Goal: Transaction & Acquisition: Purchase product/service

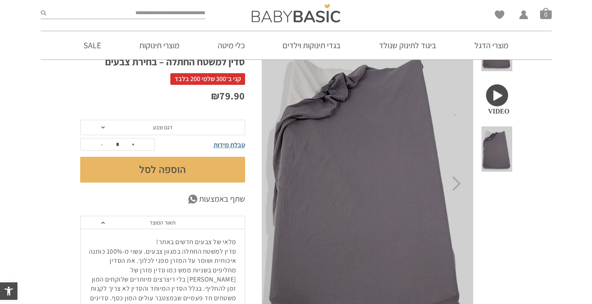
scroll to position [42, 0]
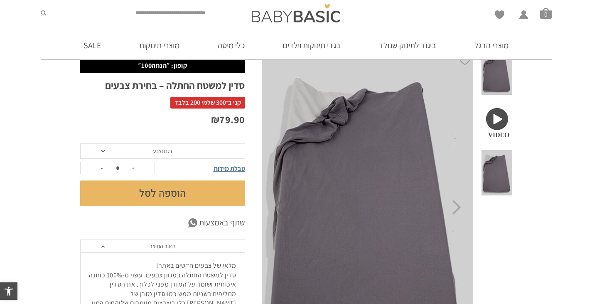
click at [173, 154] on span "דגם וצבע" at bounding box center [162, 151] width 165 height 16
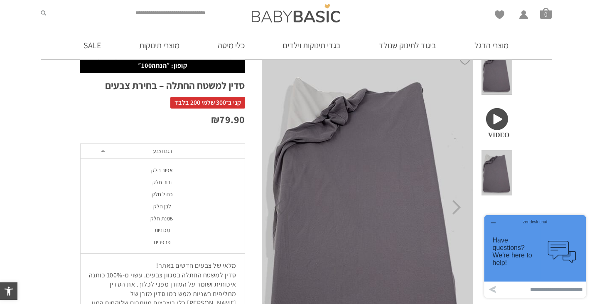
click at [168, 217] on div "שמנת חלק" at bounding box center [162, 218] width 165 height 7
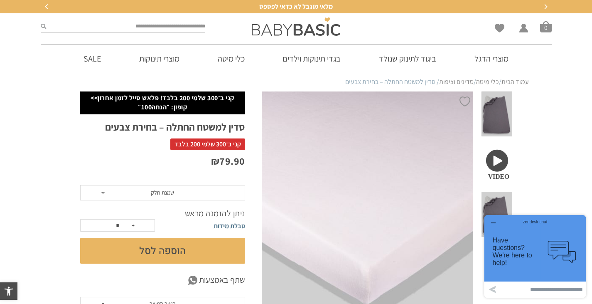
click at [215, 193] on span "שמנת חלק" at bounding box center [162, 193] width 165 height 16
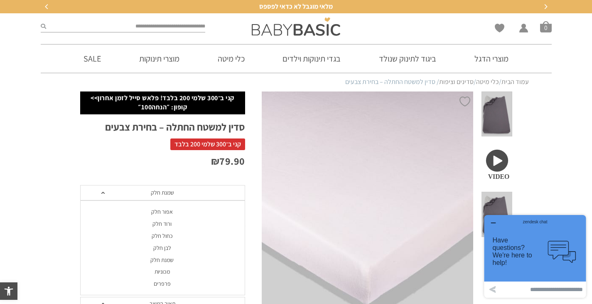
click at [183, 211] on div "אפור חלק" at bounding box center [162, 211] width 165 height 7
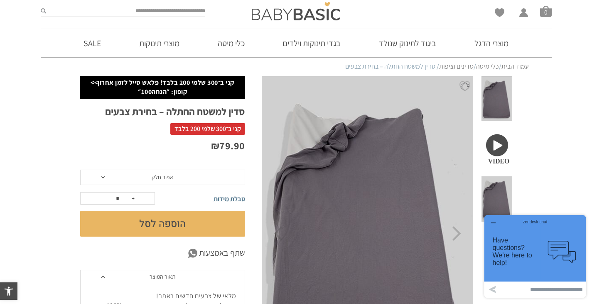
scroll to position [125, 0]
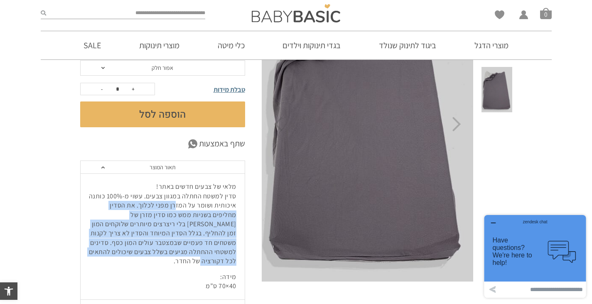
drag, startPoint x: 180, startPoint y: 206, endPoint x: 89, endPoint y: 253, distance: 103.1
click at [89, 253] on p "מלאי של צבעים חדשים באתר! סדין למשטח החתלה במגוון צבעים. עשוי מ-100% כותנה איכו…" at bounding box center [162, 224] width 147 height 84
click at [123, 252] on p "מלאי של צבעים חדשים באתר! סדין למשטח החתלה במגוון צבעים. עשוי מ-100% כותנה איכו…" at bounding box center [162, 224] width 147 height 84
click at [125, 247] on p "מלאי של צבעים חדשים באתר! סדין למשטח החתלה במגוון צבעים. עשוי מ-100% כותנה איכו…" at bounding box center [162, 224] width 147 height 84
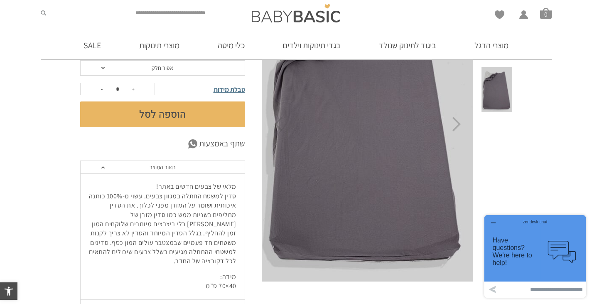
click at [127, 241] on p "מלאי של צבעים חדשים באתר! סדין למשטח החתלה במגוון צבעים. עשוי מ-100% כותנה איכו…" at bounding box center [162, 224] width 147 height 84
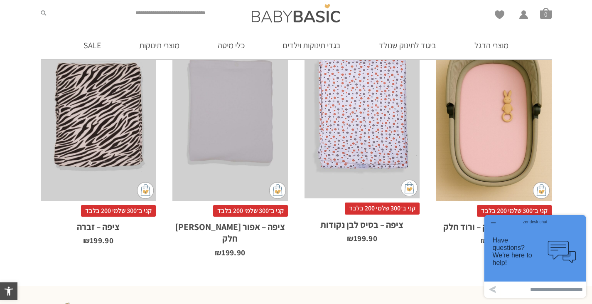
scroll to position [498, 0]
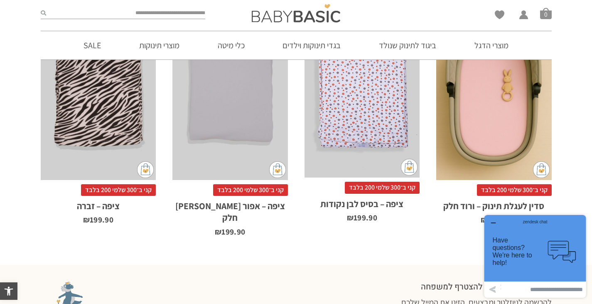
click at [494, 222] on div "zendesk chat Have questions? We're here to help! .cls-1,.cls-2{fill:#cccccb;}.c…" at bounding box center [535, 256] width 102 height 83
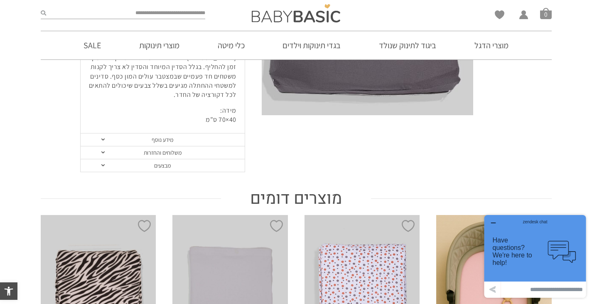
click at [493, 220] on icon "button" at bounding box center [493, 222] width 7 height 7
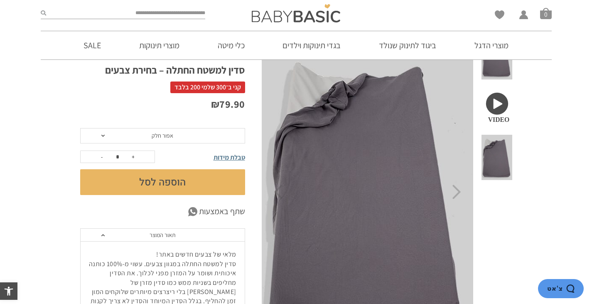
scroll to position [0, 0]
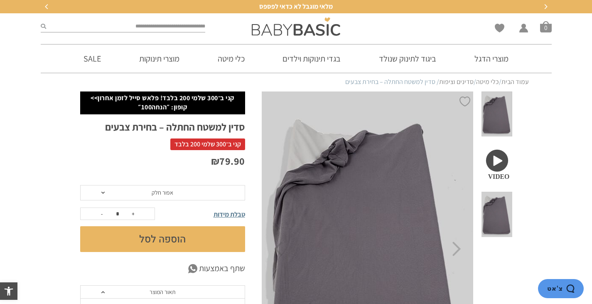
click at [497, 151] on span at bounding box center [496, 163] width 30 height 45
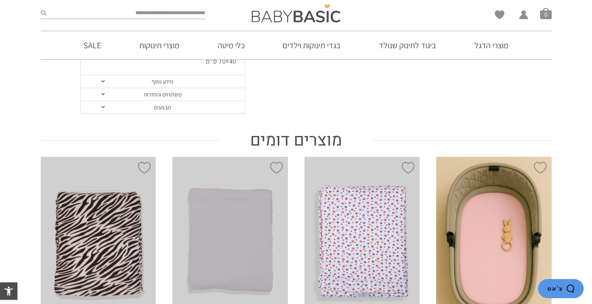
scroll to position [457, 0]
